Goal: Contribute content: Add original content to the website for others to see

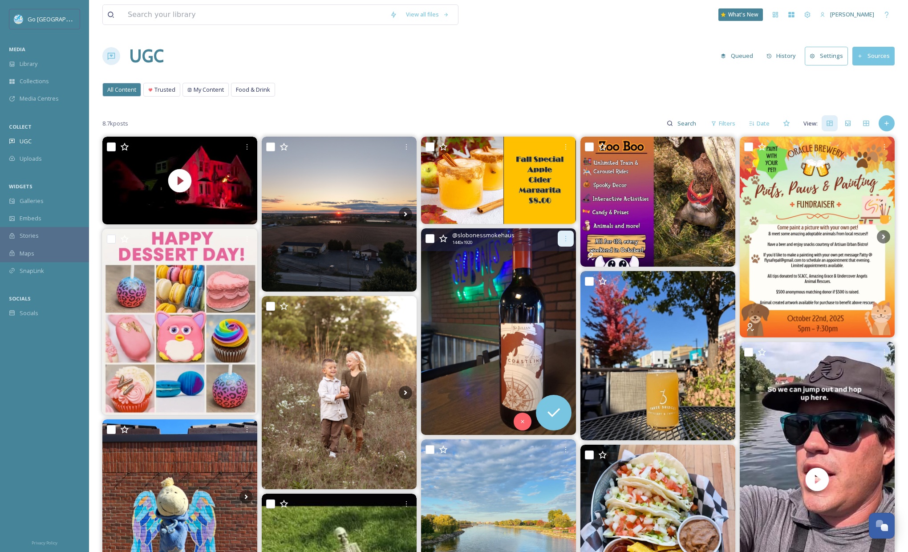
click at [563, 234] on div at bounding box center [566, 239] width 16 height 16
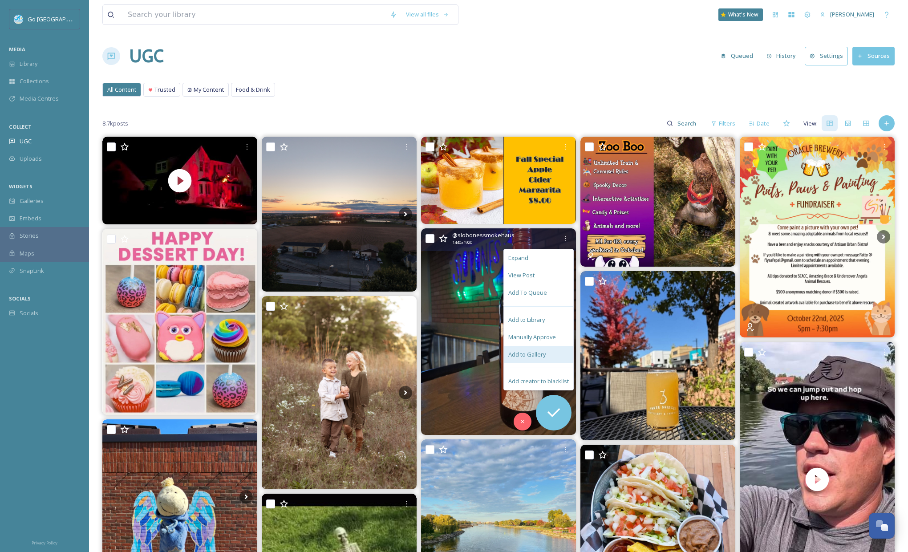
click at [535, 357] on span "Add to Gallery" at bounding box center [526, 354] width 37 height 8
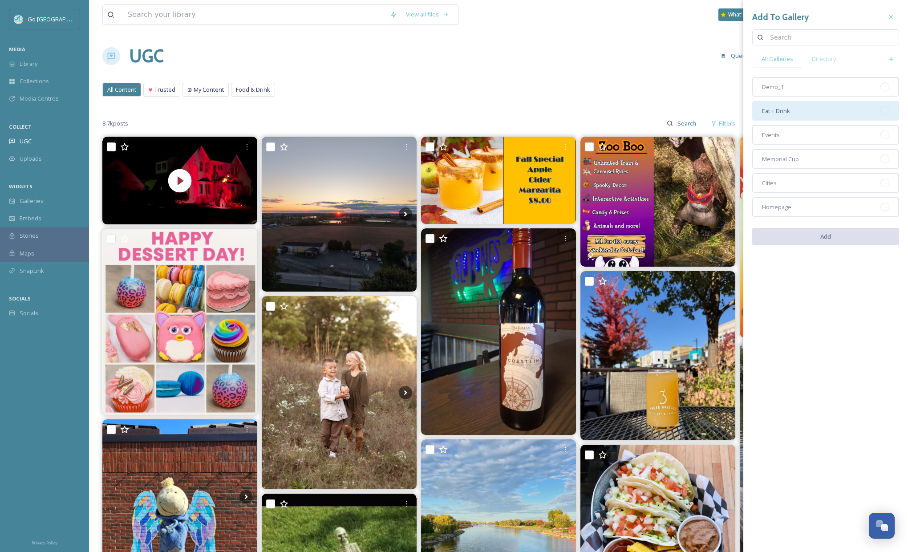
click at [790, 113] on span "Eat + Drink" at bounding box center [776, 111] width 28 height 8
click at [842, 244] on button "Add" at bounding box center [825, 237] width 147 height 18
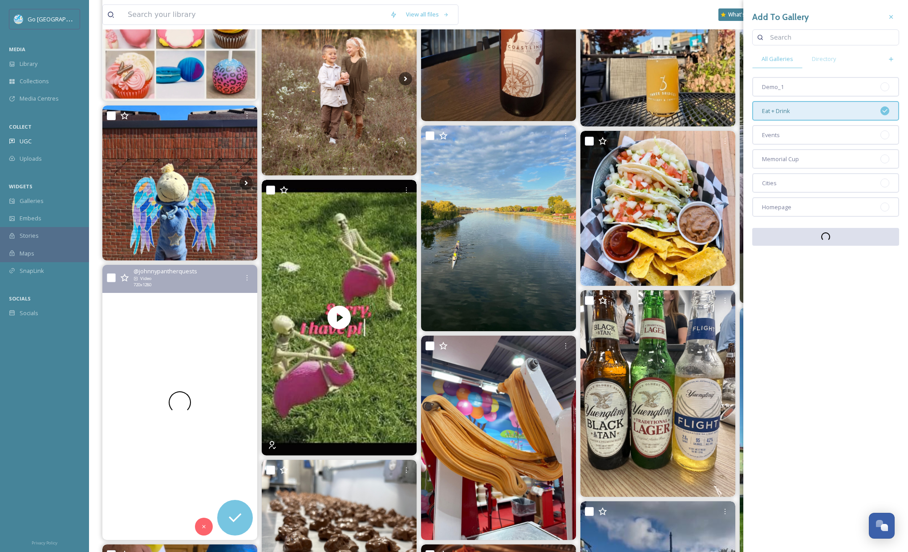
scroll to position [359, 0]
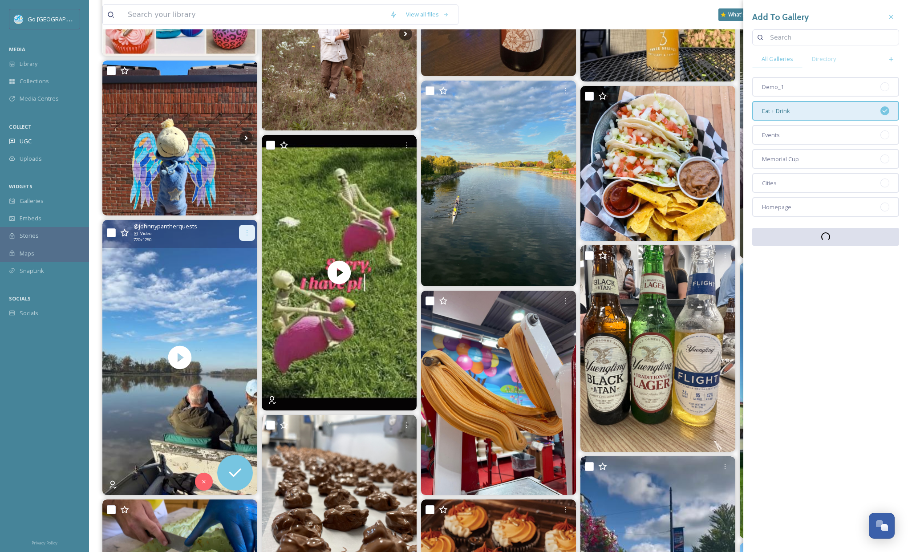
click at [244, 231] on icon at bounding box center [247, 232] width 7 height 7
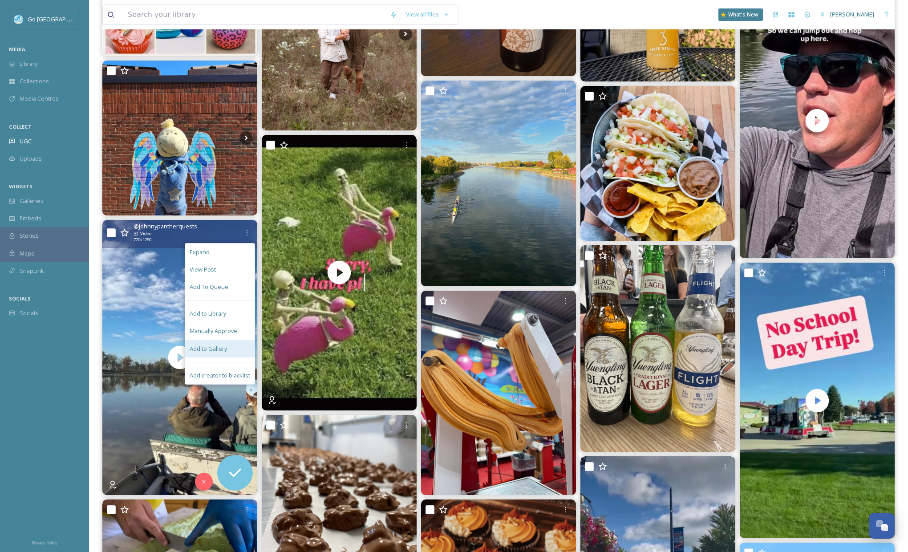
click at [223, 349] on span "Add to Gallery" at bounding box center [208, 349] width 37 height 8
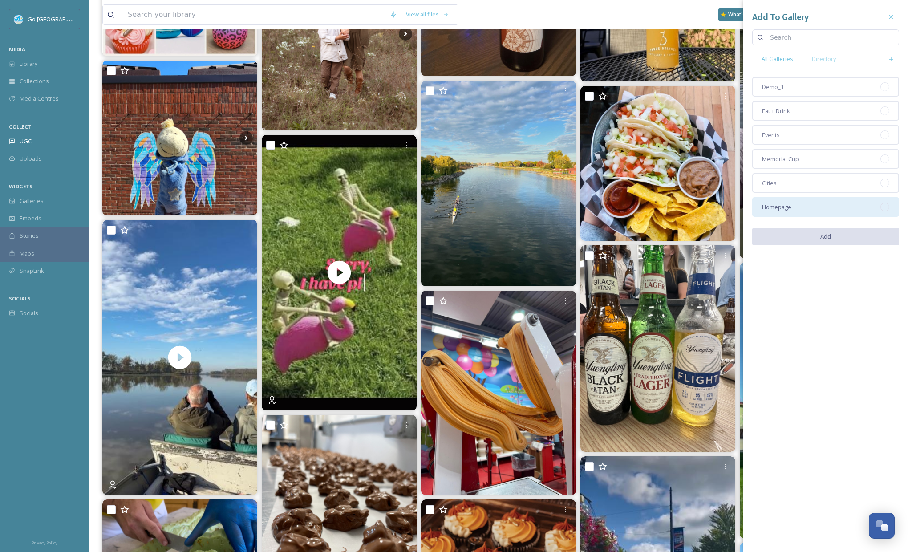
click at [793, 207] on div "Homepage" at bounding box center [825, 207] width 147 height 20
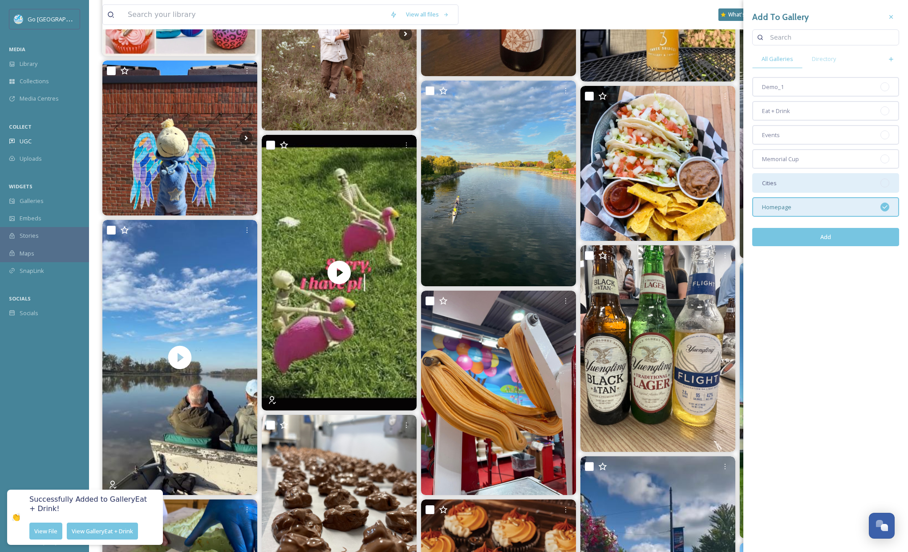
click at [784, 179] on div "Cities" at bounding box center [825, 183] width 147 height 20
click at [832, 234] on button "Add" at bounding box center [825, 237] width 147 height 18
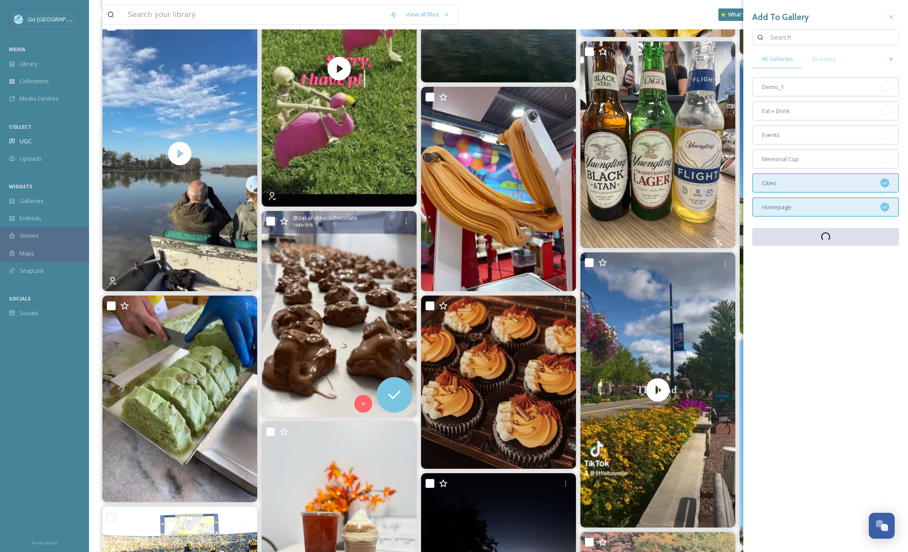
scroll to position [567, 0]
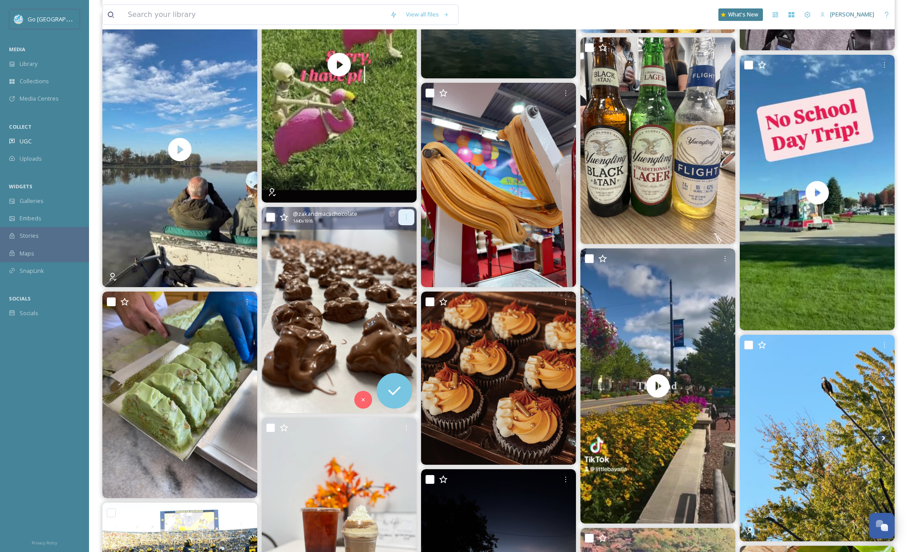
click at [408, 218] on icon at bounding box center [406, 217] width 7 height 7
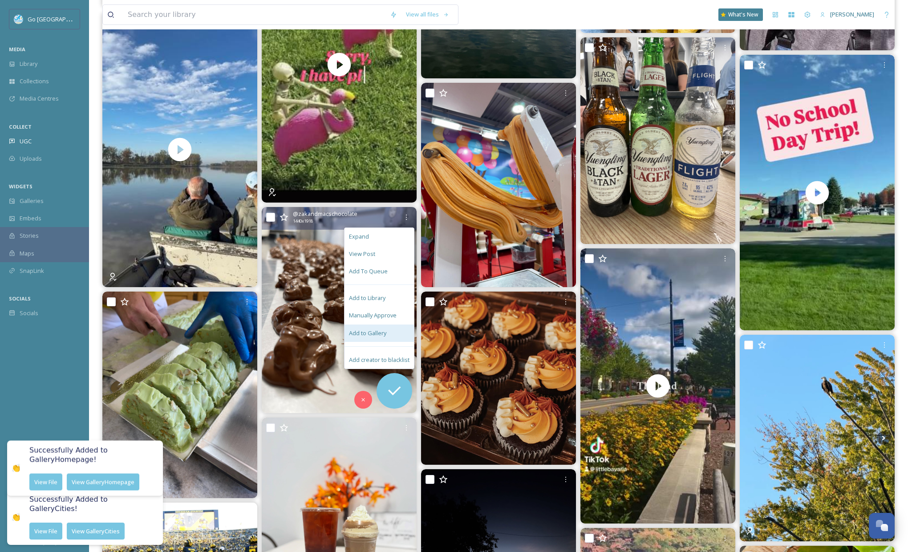
click at [393, 334] on div "Add to Gallery" at bounding box center [379, 333] width 69 height 17
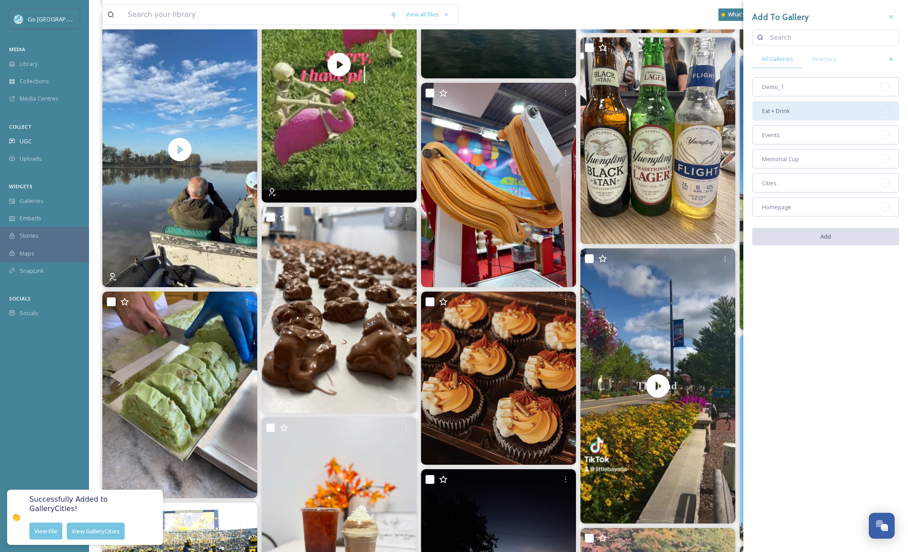
click at [802, 111] on div "Eat + Drink" at bounding box center [825, 111] width 147 height 20
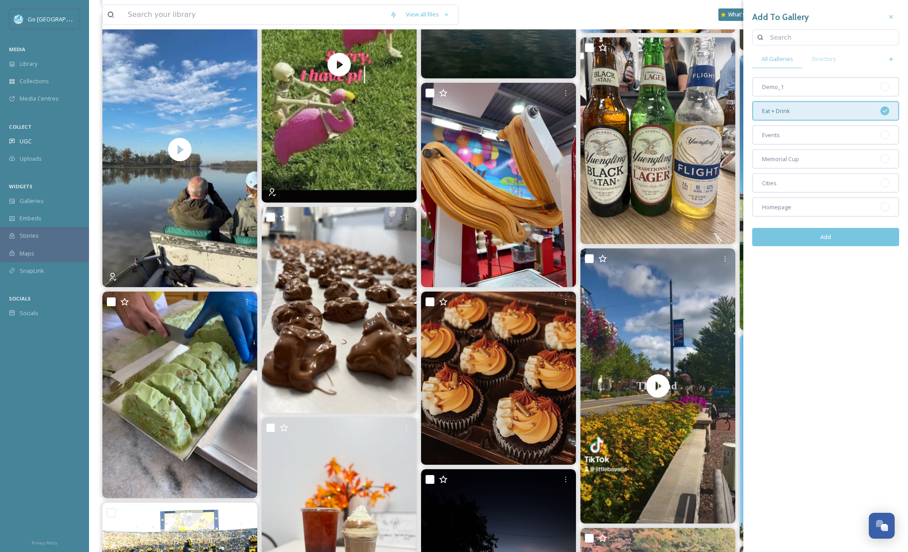
click at [833, 231] on button "Add" at bounding box center [825, 237] width 147 height 18
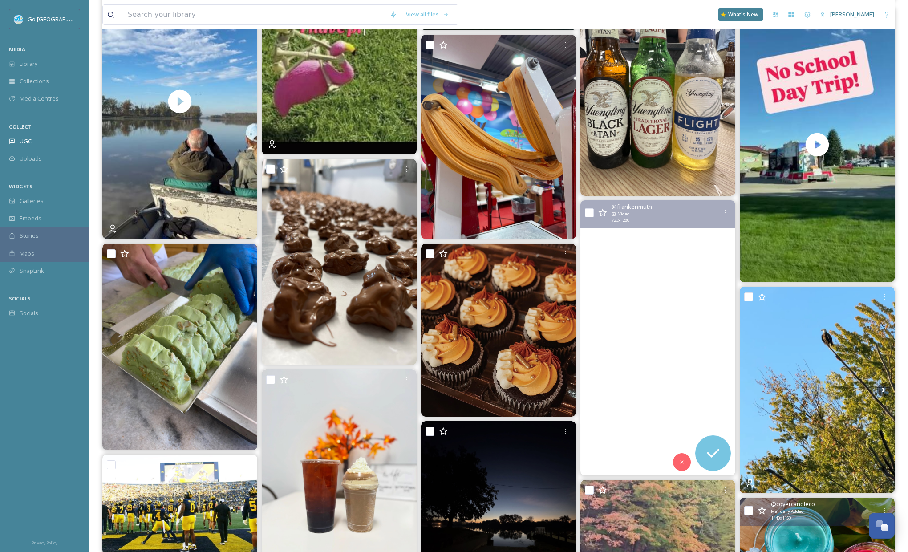
scroll to position [732, 0]
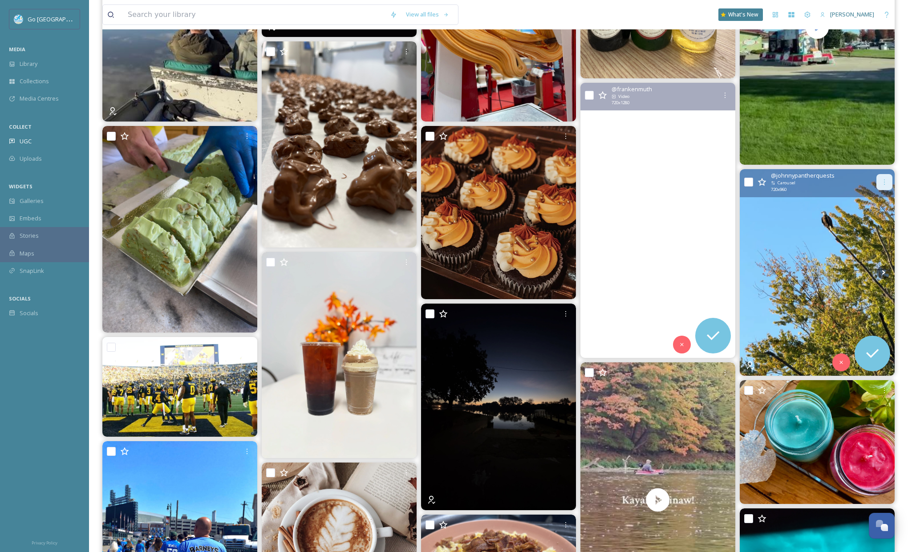
click at [884, 183] on icon at bounding box center [884, 182] width 7 height 7
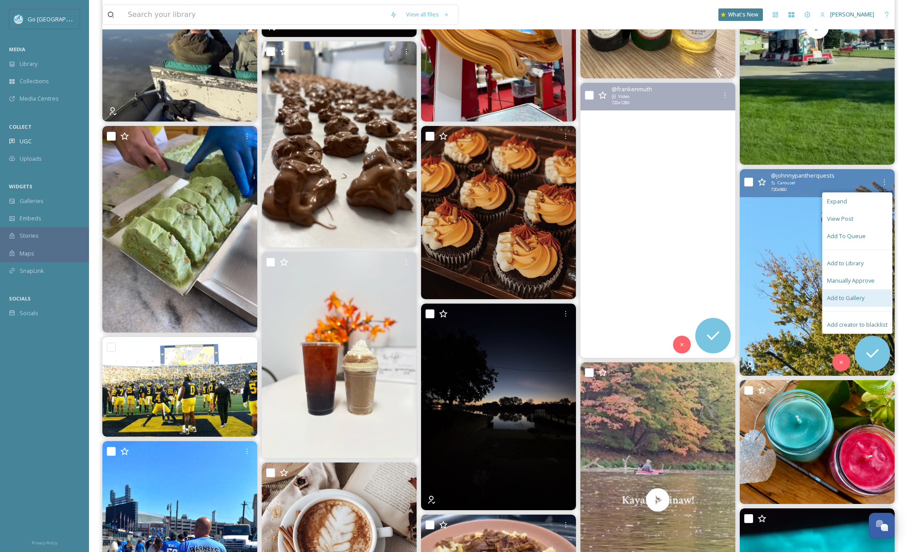
click at [848, 299] on span "Add to Gallery" at bounding box center [845, 298] width 37 height 8
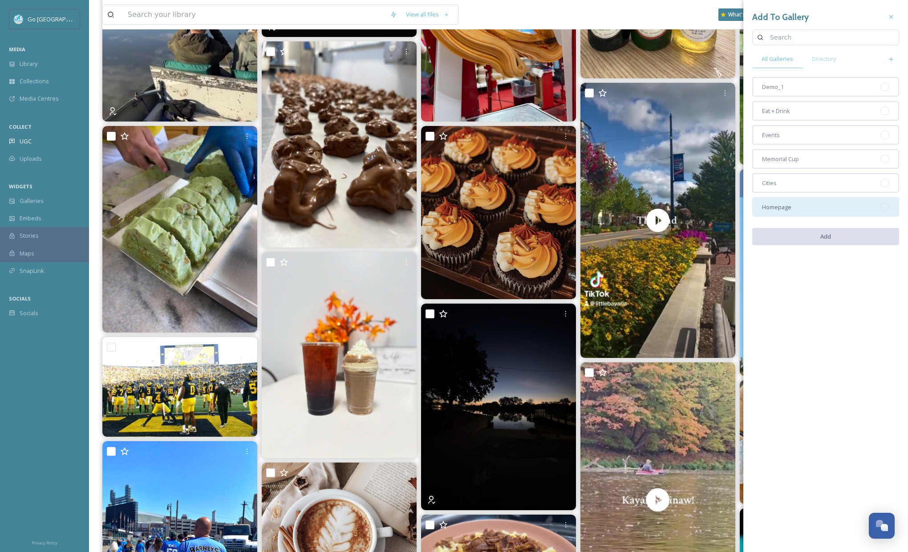
click at [817, 201] on div "Homepage" at bounding box center [825, 207] width 147 height 20
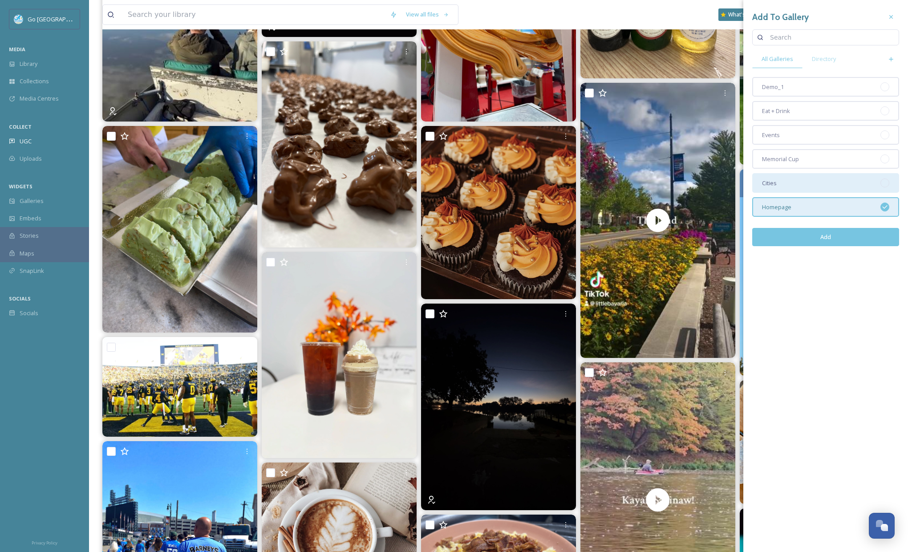
click at [780, 184] on div "Cities" at bounding box center [825, 183] width 147 height 20
click at [808, 236] on button "Add" at bounding box center [825, 237] width 147 height 18
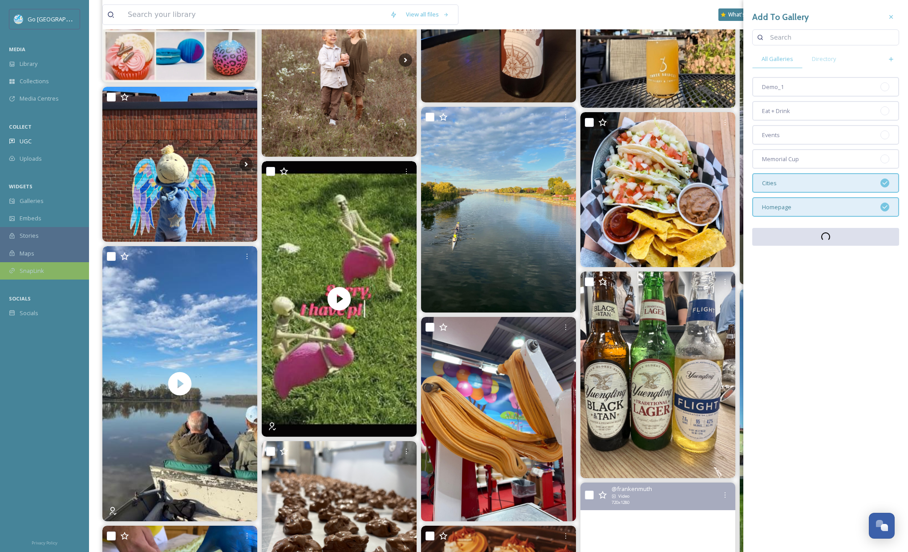
scroll to position [325, 0]
